Goal: Task Accomplishment & Management: Complete application form

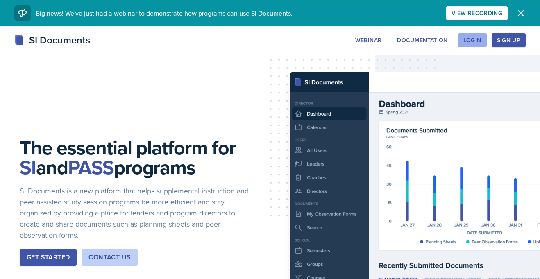
click at [475, 39] on div "Login" at bounding box center [472, 40] width 18 height 7
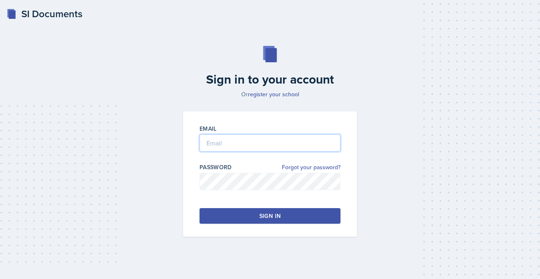
click at [279, 145] on input "email" at bounding box center [270, 142] width 141 height 17
click at [177, 63] on div "Sign in to your account Or register your school Email Password Forgot your pass…" at bounding box center [270, 141] width 514 height 243
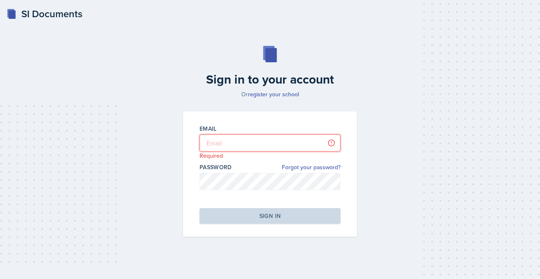
click at [245, 143] on input "email" at bounding box center [270, 142] width 141 height 17
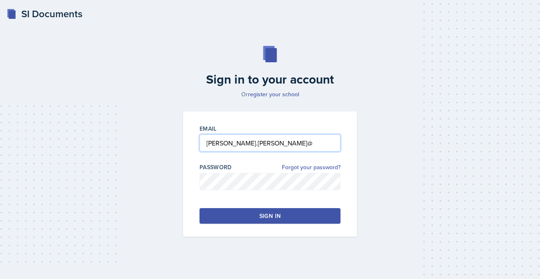
click at [259, 145] on input "[PERSON_NAME].[PERSON_NAME]@" at bounding box center [270, 142] width 141 height 17
type input "[PERSON_NAME][EMAIL_ADDRESS][PERSON_NAME][DOMAIN_NAME]"
click at [252, 217] on button "Sign in" at bounding box center [270, 216] width 141 height 16
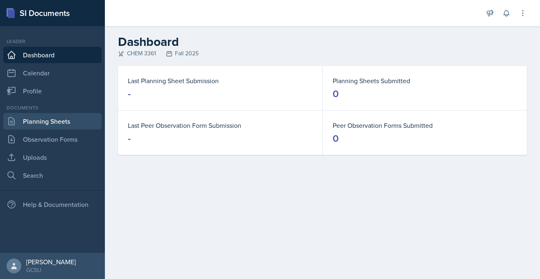
click at [45, 115] on link "Planning Sheets" at bounding box center [52, 121] width 98 height 16
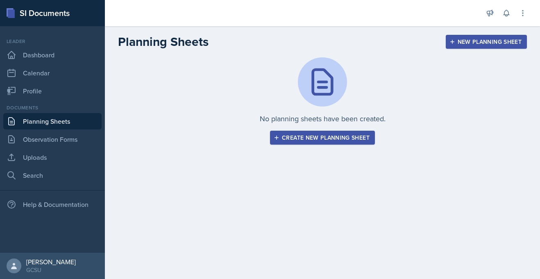
click at [501, 39] on div "New Planning Sheet" at bounding box center [486, 42] width 70 height 7
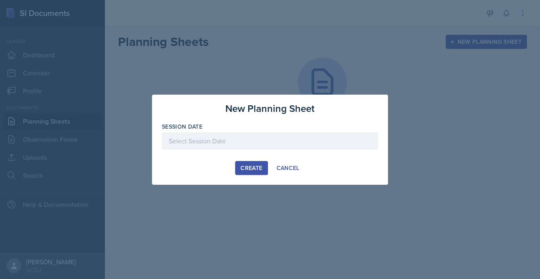
click at [228, 141] on div at bounding box center [270, 140] width 216 height 17
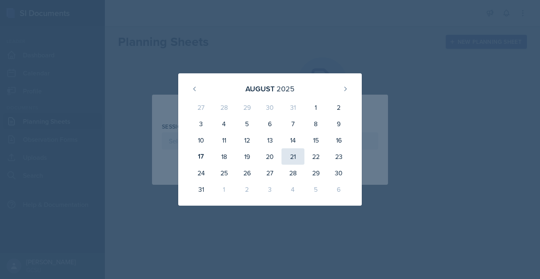
click at [290, 157] on div "21" at bounding box center [292, 156] width 23 height 16
type input "[DATE]"
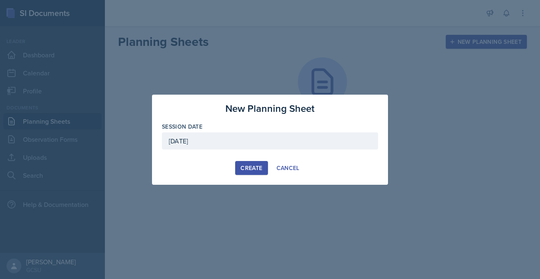
click at [290, 157] on div at bounding box center [270, 154] width 216 height 8
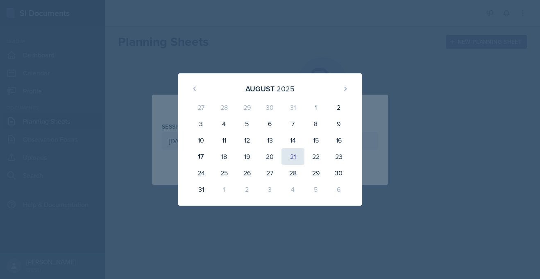
click at [292, 157] on div "21" at bounding box center [292, 156] width 23 height 16
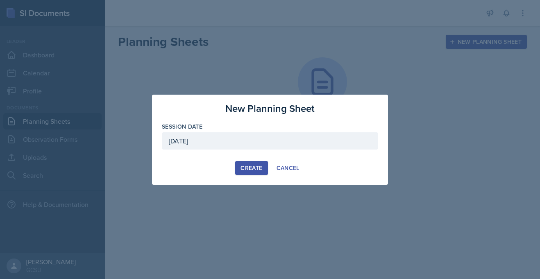
click at [253, 165] on div "Create" at bounding box center [251, 168] width 22 height 7
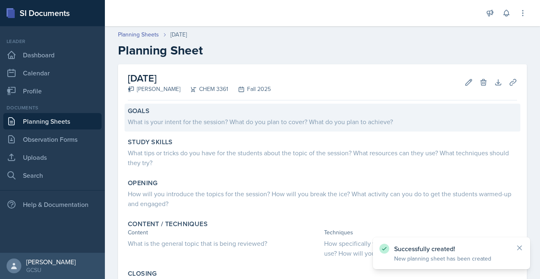
click at [230, 122] on div "What is your intent for the session? What do you plan to cover? What do you pla…" at bounding box center [322, 122] width 389 height 10
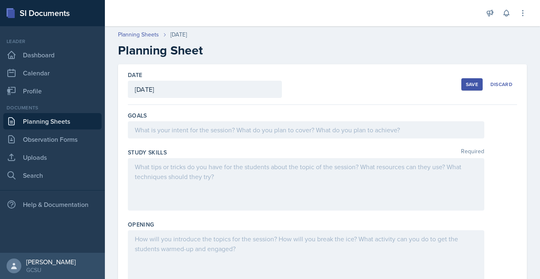
click at [237, 130] on div at bounding box center [306, 129] width 356 height 17
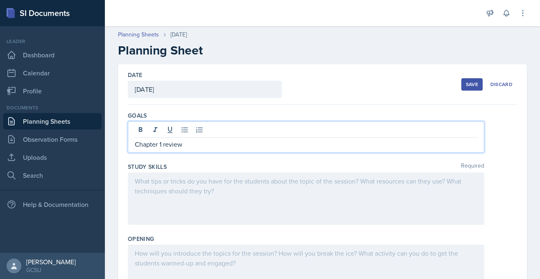
click at [135, 146] on p "Chapter 1 review" at bounding box center [306, 144] width 343 height 10
click at [256, 144] on p "Introduction and Chapter 1 review" at bounding box center [306, 144] width 343 height 10
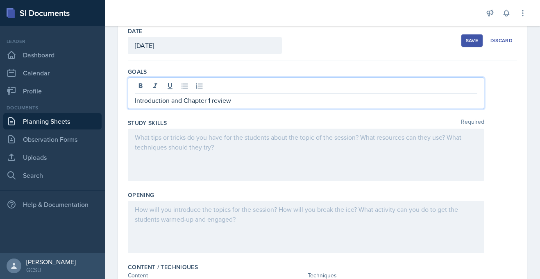
scroll to position [43, 0]
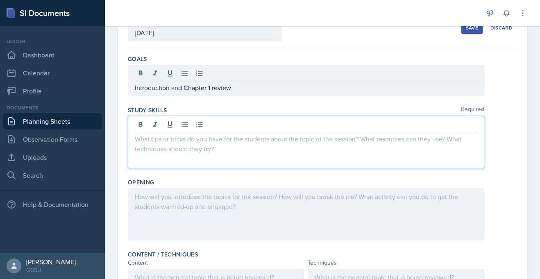
click at [218, 141] on p at bounding box center [306, 139] width 343 height 10
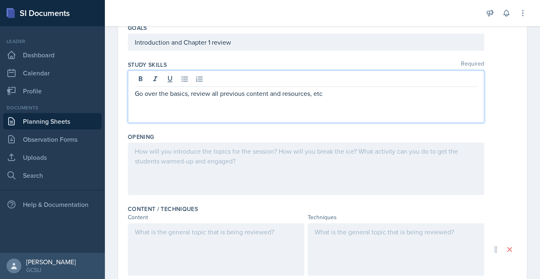
scroll to position [97, 0]
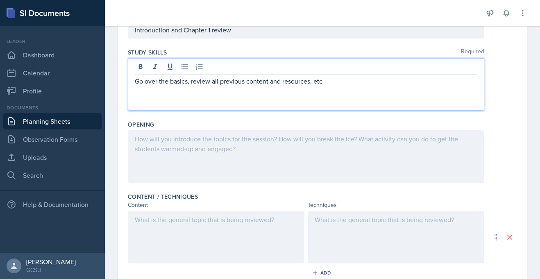
click at [179, 141] on p at bounding box center [306, 139] width 343 height 10
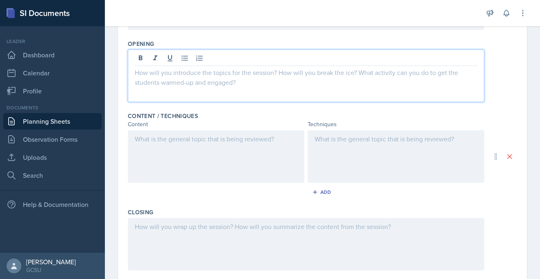
scroll to position [182, 0]
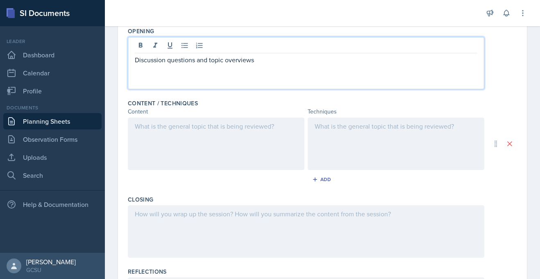
click at [209, 149] on div at bounding box center [216, 144] width 177 height 52
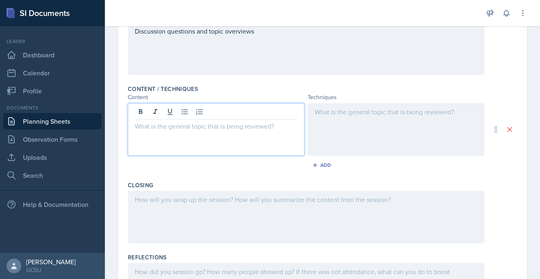
scroll to position [204, 0]
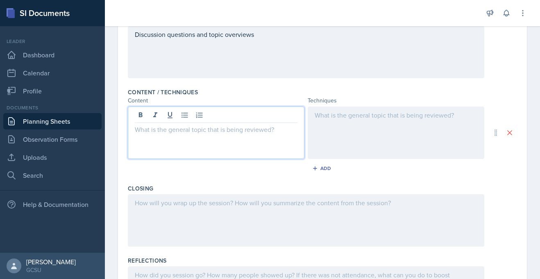
click at [168, 151] on div at bounding box center [216, 133] width 177 height 52
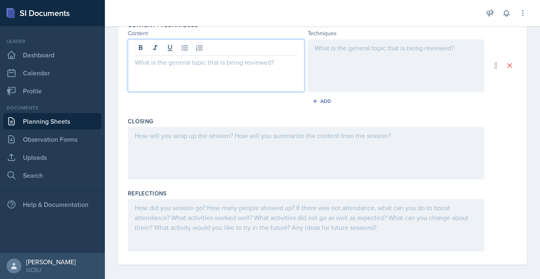
scroll to position [277, 0]
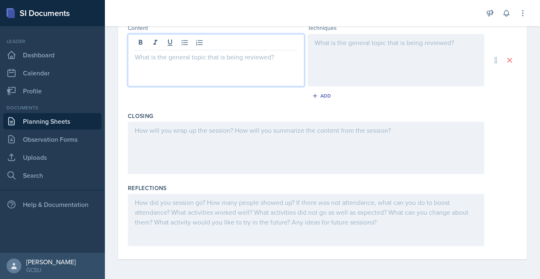
click at [179, 79] on div at bounding box center [216, 60] width 177 height 52
